Goal: Task Accomplishment & Management: Complete application form

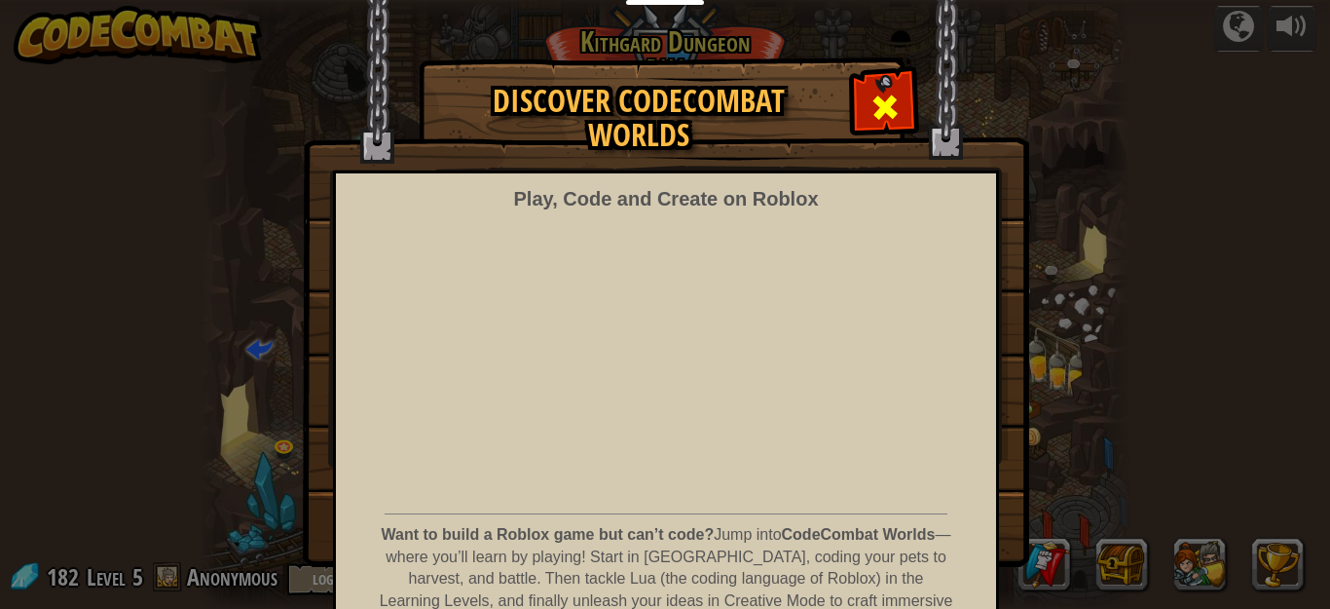
click at [862, 106] on div at bounding box center [884, 104] width 61 height 61
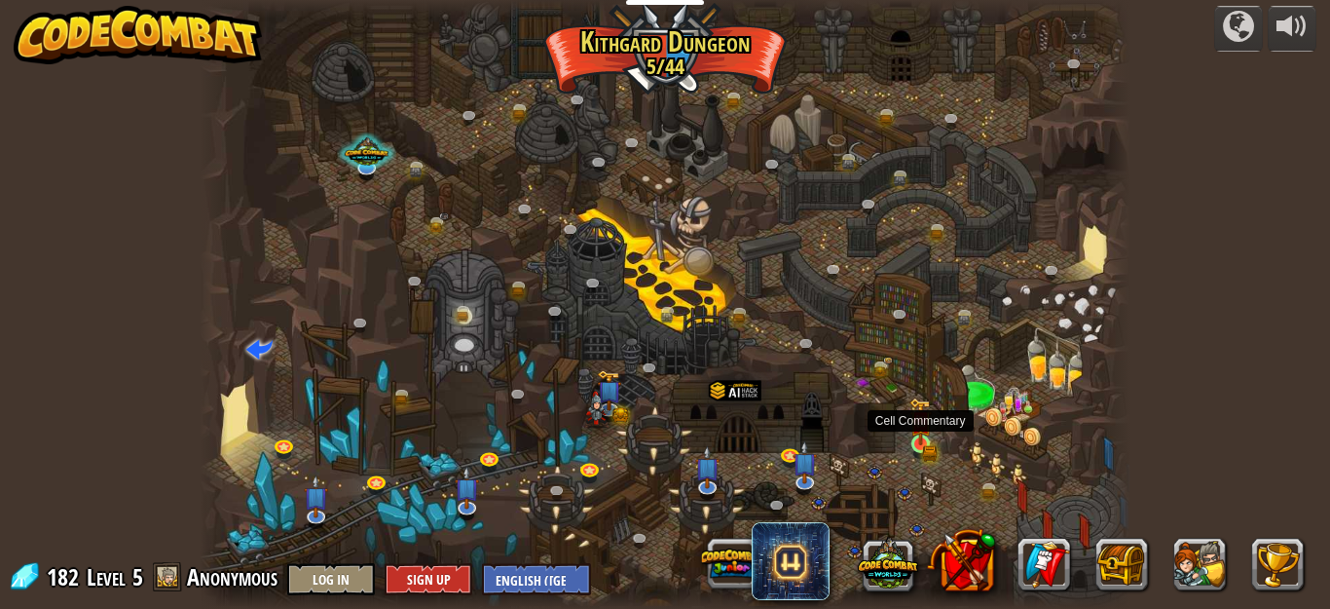
click at [920, 442] on img at bounding box center [920, 421] width 21 height 48
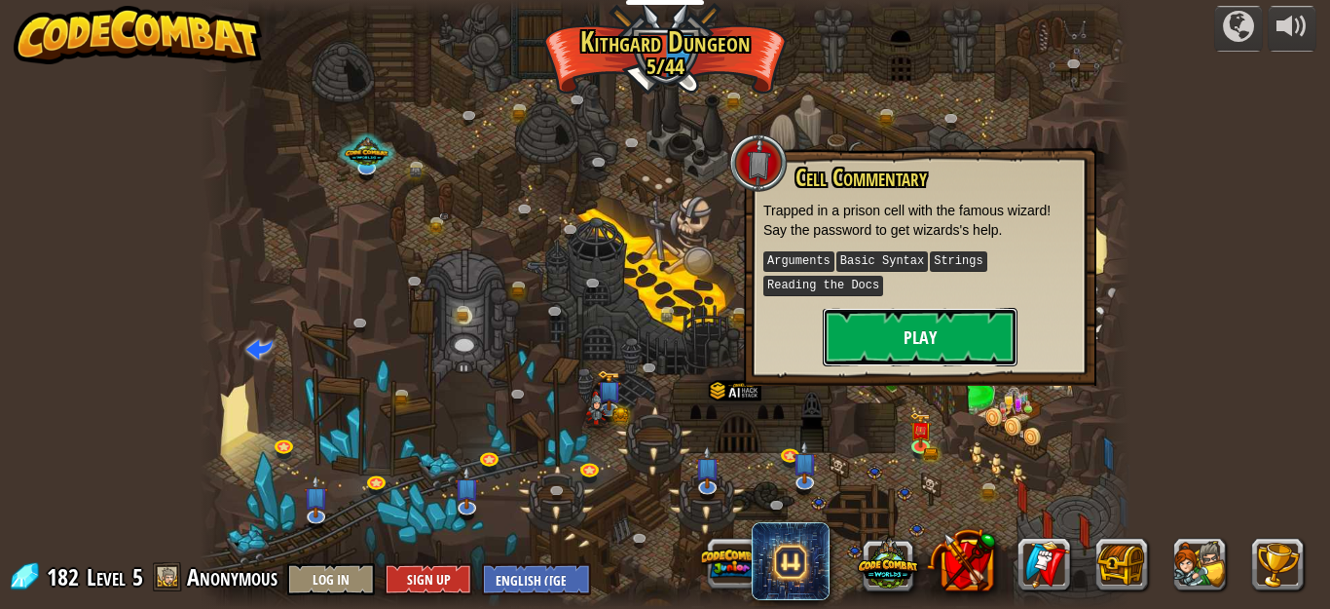
click at [897, 346] on button "Play" at bounding box center [920, 337] width 195 height 58
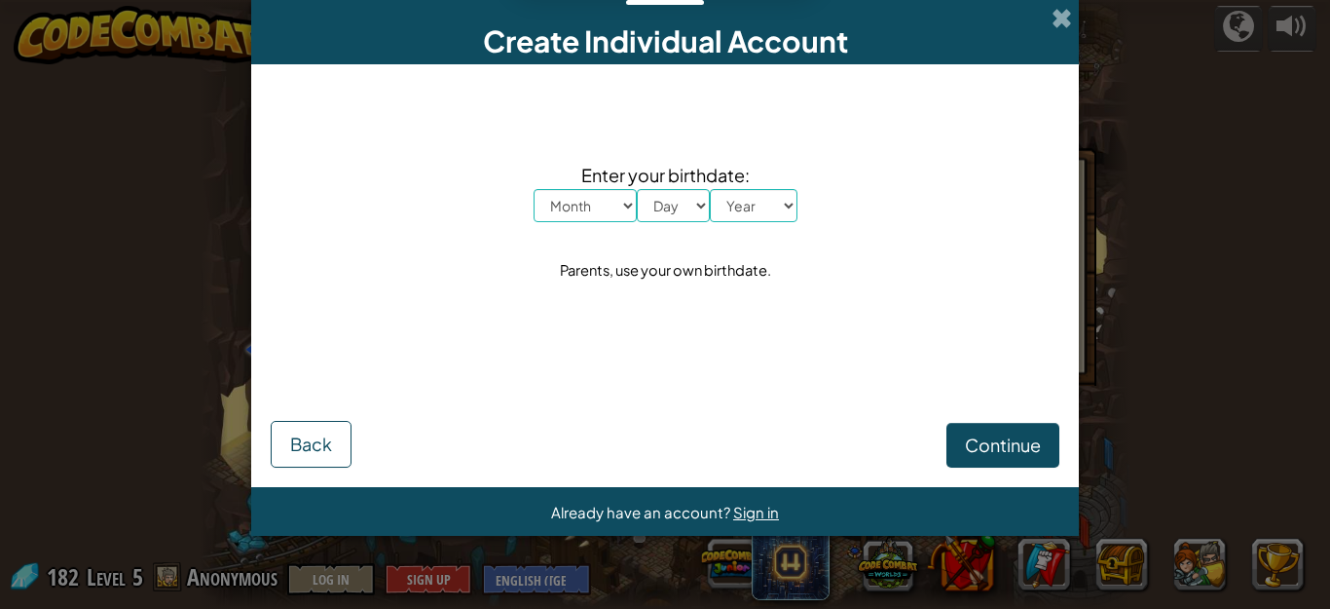
click at [619, 206] on select "Month January February March April May June July August September October Novem…" at bounding box center [585, 205] width 103 height 33
click at [589, 475] on form "Enter your birthdate: Month January February March April May June July August S…" at bounding box center [665, 275] width 828 height 423
drag, startPoint x: 616, startPoint y: 203, endPoint x: 607, endPoint y: 220, distance: 19.6
click at [614, 205] on select "Month January February March April May June July August September October Novem…" at bounding box center [585, 205] width 103 height 33
select select "12"
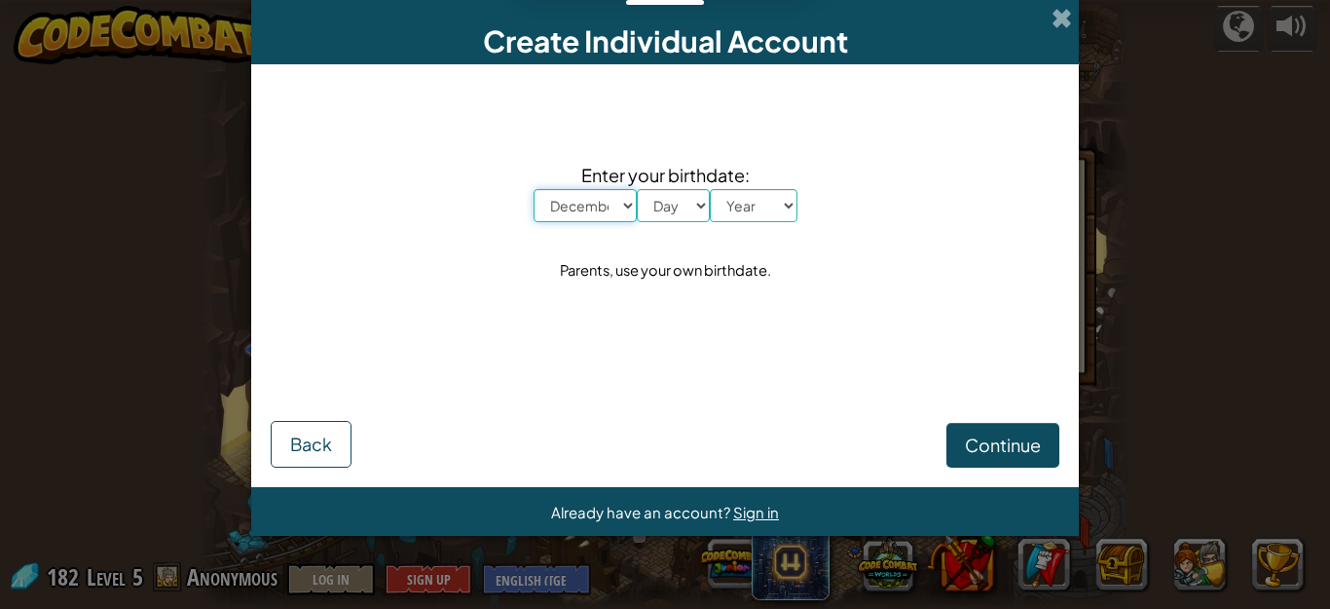
click at [534, 189] on select "Month January February March April May June July August September October Novem…" at bounding box center [585, 205] width 103 height 33
click at [685, 206] on select "Day 1 2 3 4 5 6 7 8 9 10 11 12 13 14 15 16 17 18 19 20 21 22 23 24 25 26 27 28 …" at bounding box center [673, 205] width 73 height 33
select select "7"
click at [637, 189] on select "Day 1 2 3 4 5 6 7 8 9 10 11 12 13 14 15 16 17 18 19 20 21 22 23 24 25 26 27 28 …" at bounding box center [673, 205] width 73 height 33
click at [751, 220] on select "Year [DATE] 2024 2023 2022 2021 2020 2019 2018 2017 2016 2015 2014 2013 2012 20…" at bounding box center [754, 205] width 88 height 33
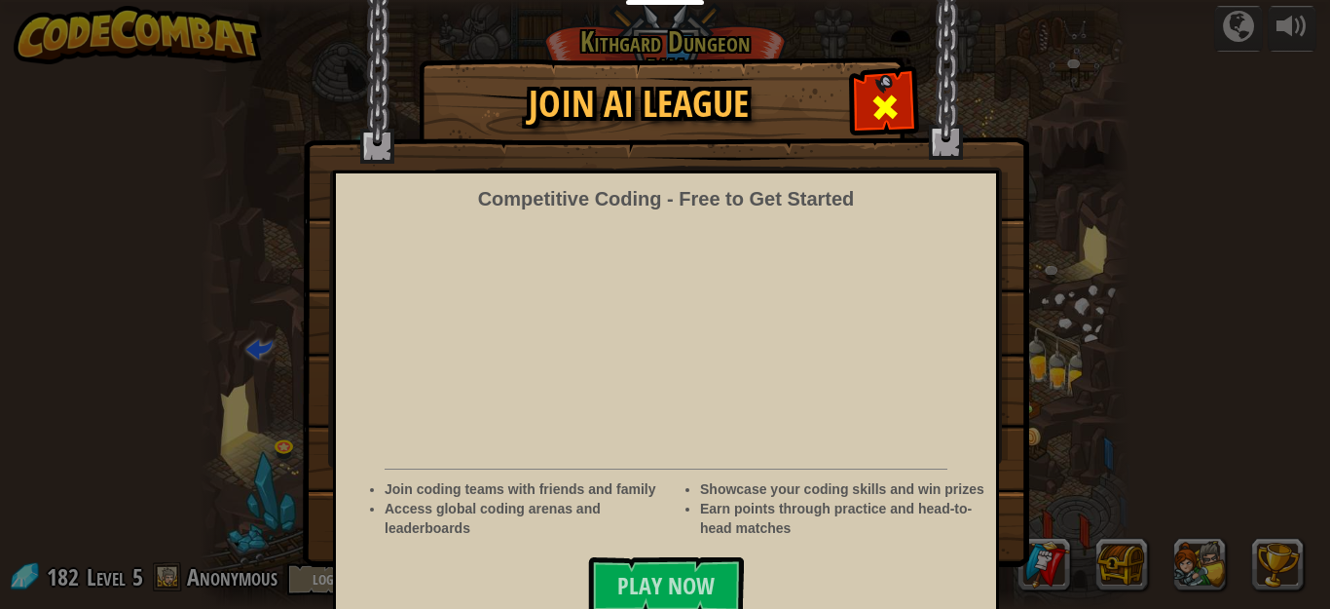
click at [870, 100] on span at bounding box center [885, 107] width 31 height 31
